Goal: Information Seeking & Learning: Find specific fact

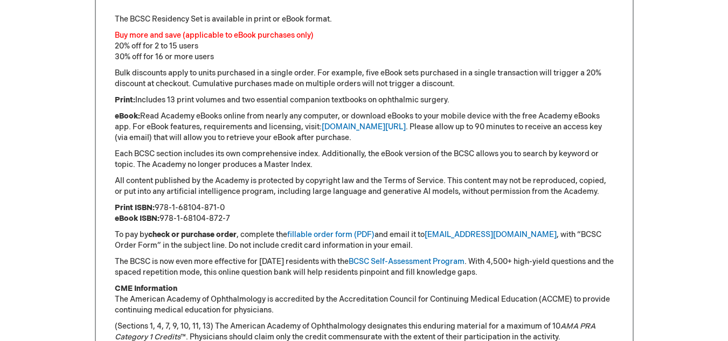
scroll to position [846, 0]
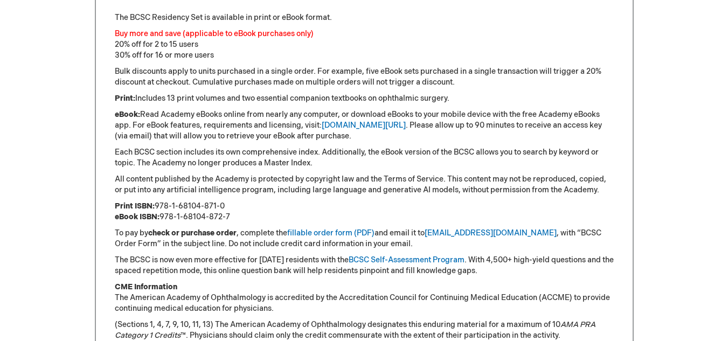
drag, startPoint x: 230, startPoint y: 217, endPoint x: 161, endPoint y: 221, distance: 69.1
click at [161, 221] on p "Print ISBN: 978-1-68104-871-0 eBook ISBN: 978-1-68104-872-7" at bounding box center [364, 212] width 499 height 22
copy p "978-1-68104-872-7"
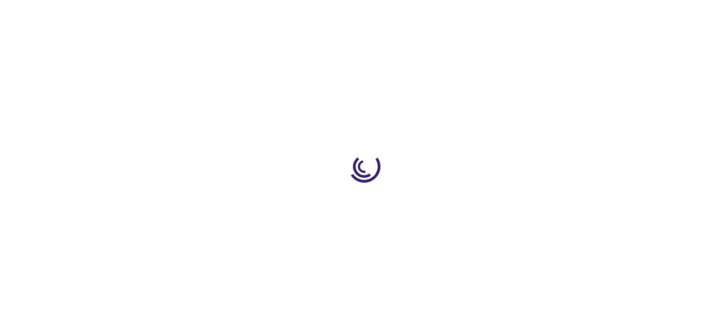
type input "0"
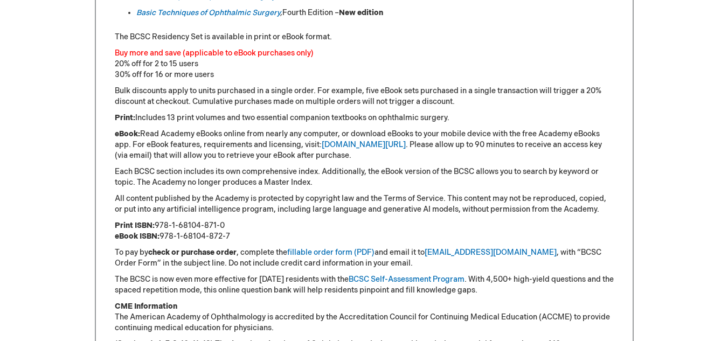
scroll to position [830, 0]
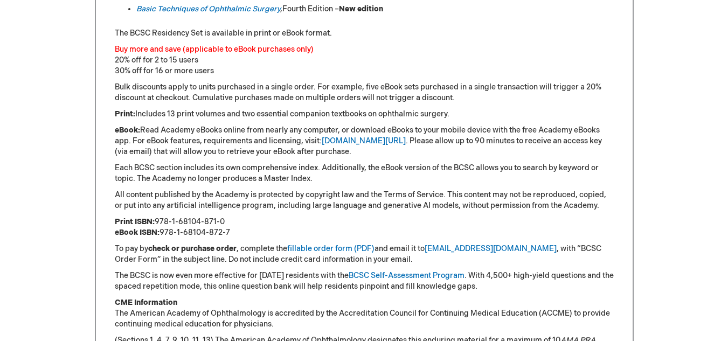
drag, startPoint x: 228, startPoint y: 218, endPoint x: 158, endPoint y: 220, distance: 70.1
click at [158, 220] on p "Print ISBN: 978-1-68104-871-0 eBook ISBN: 978-1-68104-872-7" at bounding box center [364, 228] width 499 height 22
copy p "978-1-68104-871-0"
